Goal: Check status

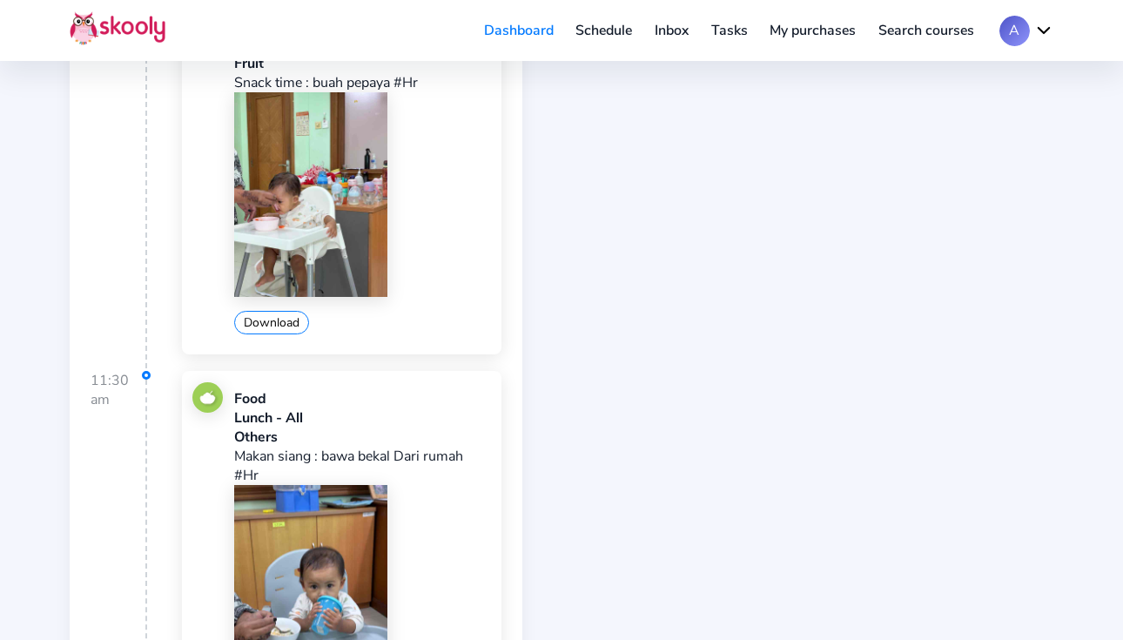
scroll to position [926, 0]
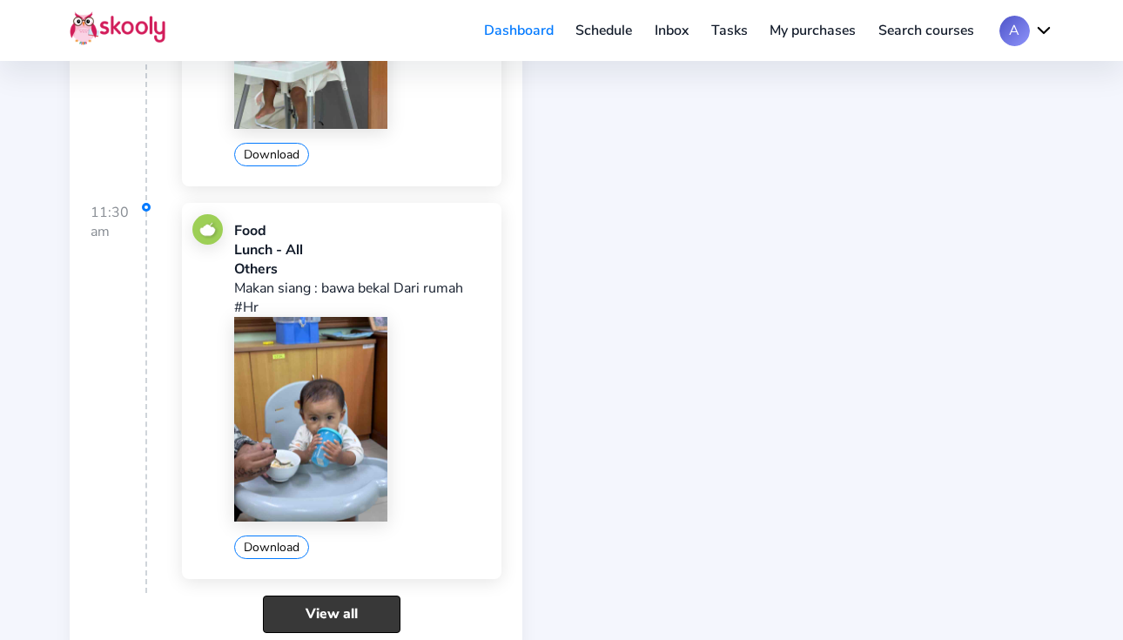
click at [333, 596] on link "View all" at bounding box center [332, 614] width 138 height 37
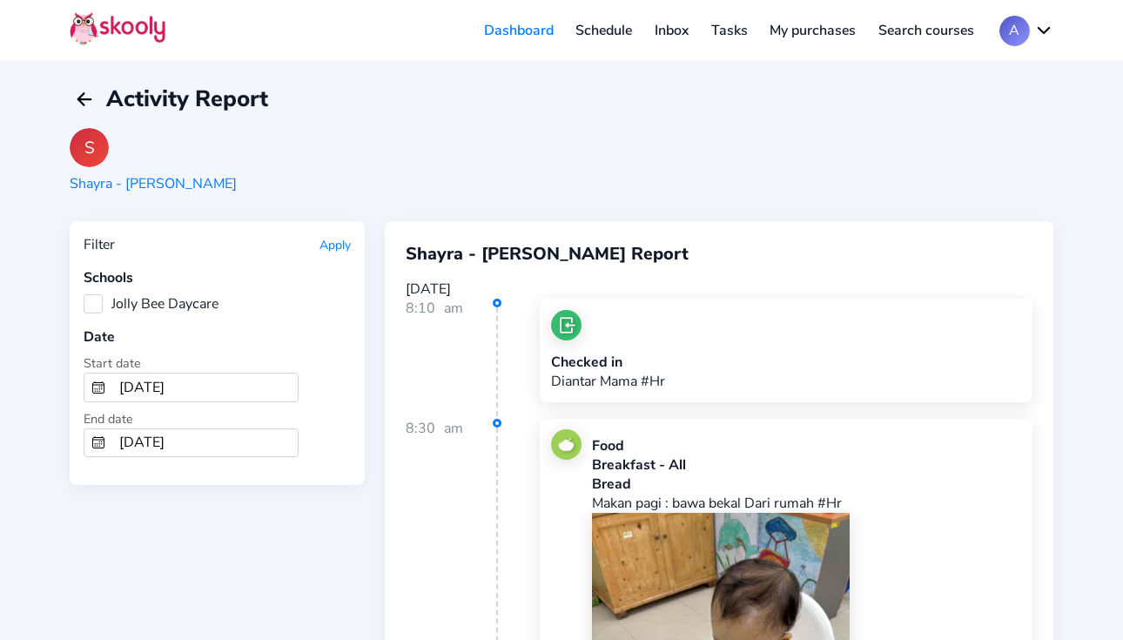
click at [96, 306] on label "Jolly Bee Daycare" at bounding box center [151, 303] width 135 height 19
click at [84, 294] on Daycare "Jolly Bee Daycare" at bounding box center [84, 294] width 0 height 0
click at [335, 246] on button "Apply" at bounding box center [335, 245] width 31 height 17
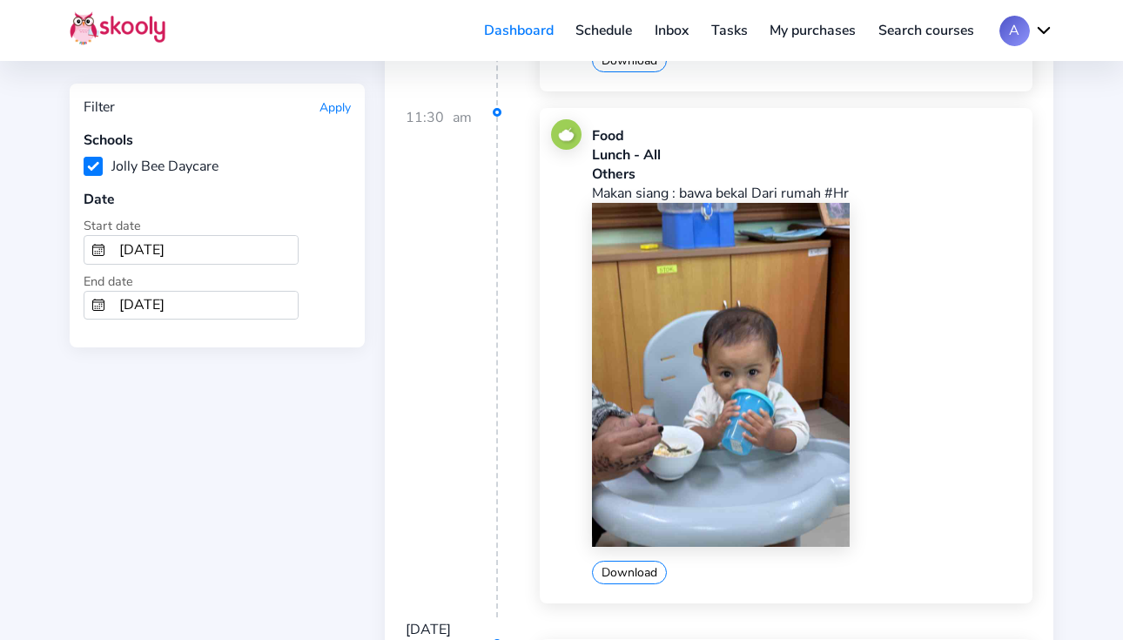
scroll to position [1351, 0]
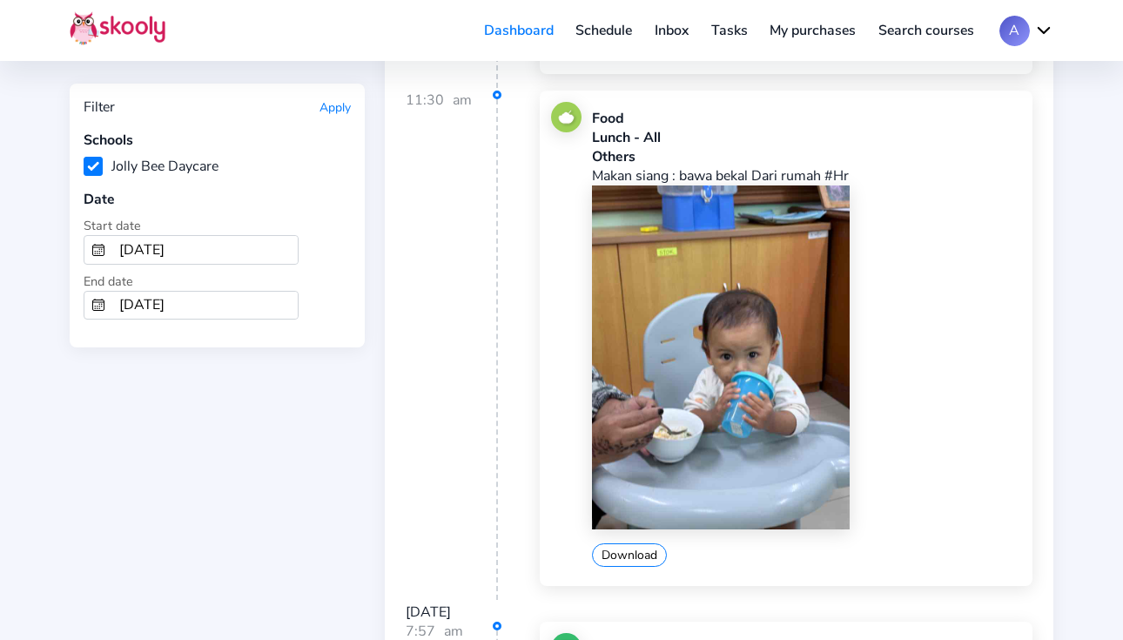
click at [695, 309] on img at bounding box center [721, 356] width 258 height 343
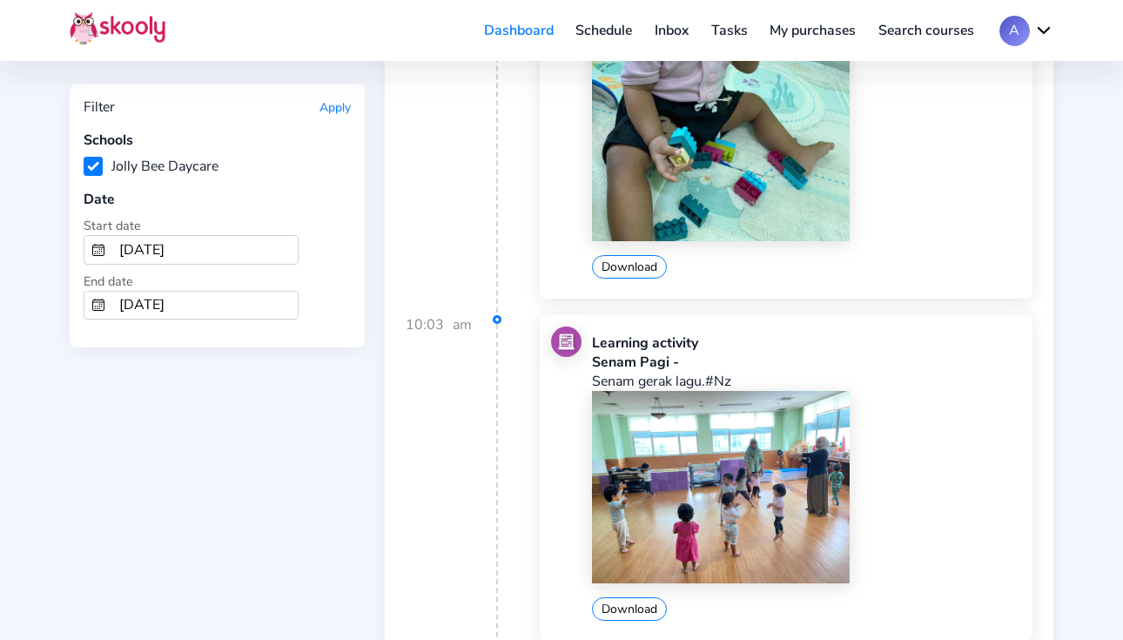
scroll to position [2798, 0]
